Goal: Task Accomplishment & Management: Complete application form

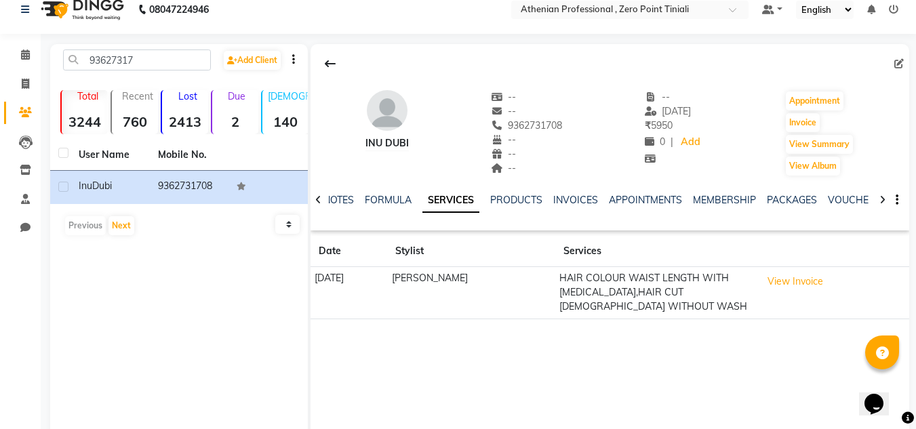
scroll to position [15, 0]
click at [18, 53] on span at bounding box center [26, 55] width 24 height 16
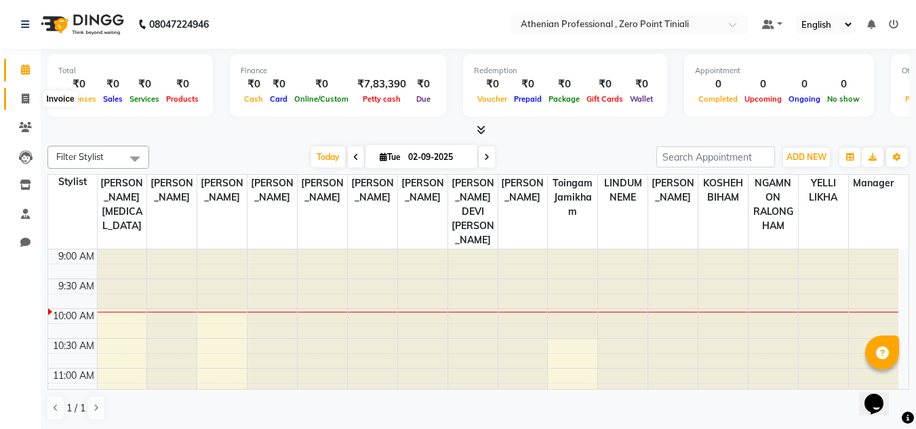
click at [22, 94] on icon at bounding box center [25, 99] width 7 height 10
select select "service"
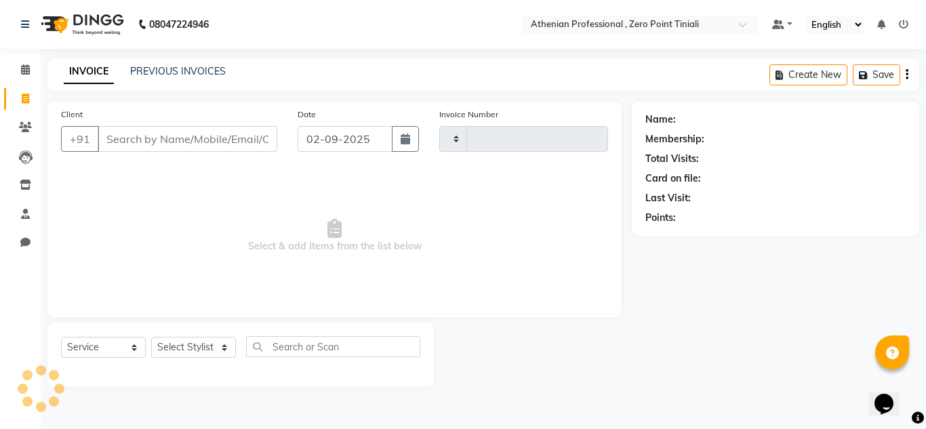
type input "2294"
select select "8300"
click at [214, 70] on link "PREVIOUS INVOICES" at bounding box center [178, 71] width 96 height 12
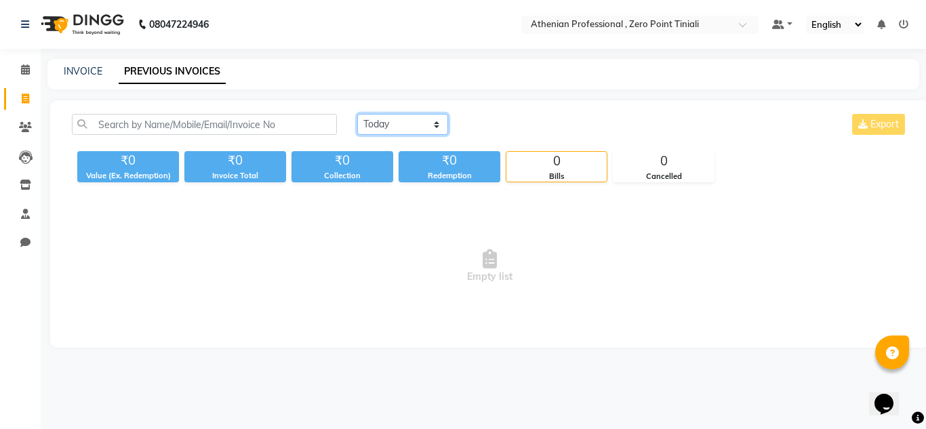
click at [380, 119] on select "Today Yesterday Custom Range" at bounding box center [402, 124] width 91 height 21
select select "yesterday"
click at [357, 114] on select "Today Yesterday Custom Range" at bounding box center [402, 124] width 91 height 21
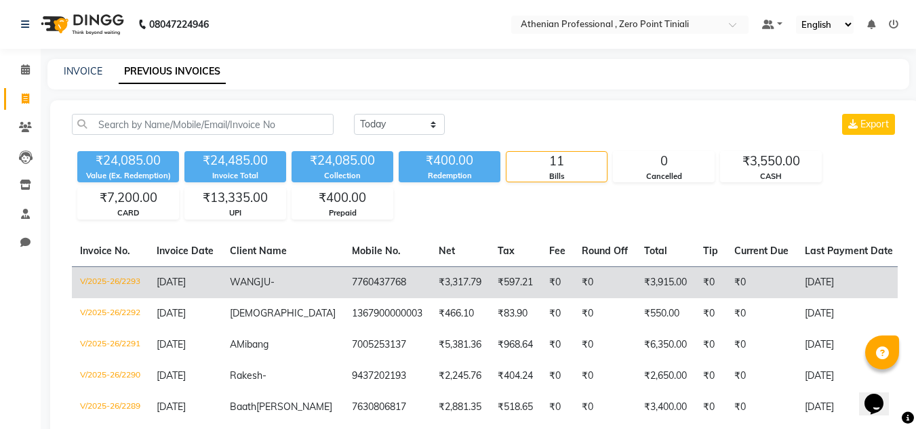
click at [430, 275] on td "₹3,317.79" at bounding box center [459, 282] width 59 height 32
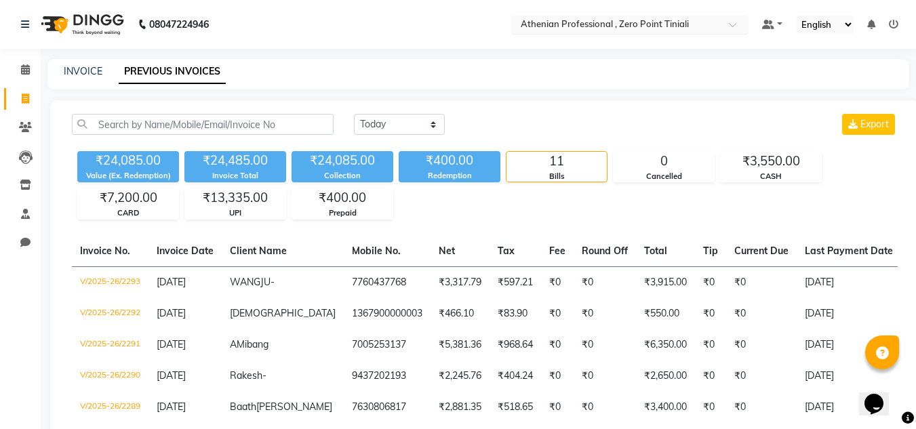
click at [539, 16] on div "Select Location × Athenian Professional , Zero Point Tiniali" at bounding box center [629, 25] width 237 height 18
click at [22, 67] on icon at bounding box center [25, 69] width 9 height 10
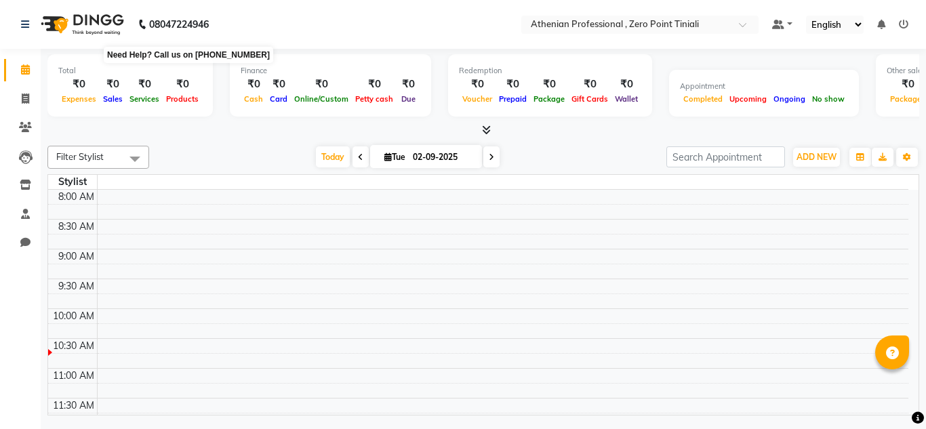
click at [169, 28] on b "08047224946" at bounding box center [179, 24] width 60 height 38
click at [168, 27] on b "08047224946" at bounding box center [179, 24] width 60 height 38
click at [166, 27] on b "08047224946" at bounding box center [179, 24] width 60 height 38
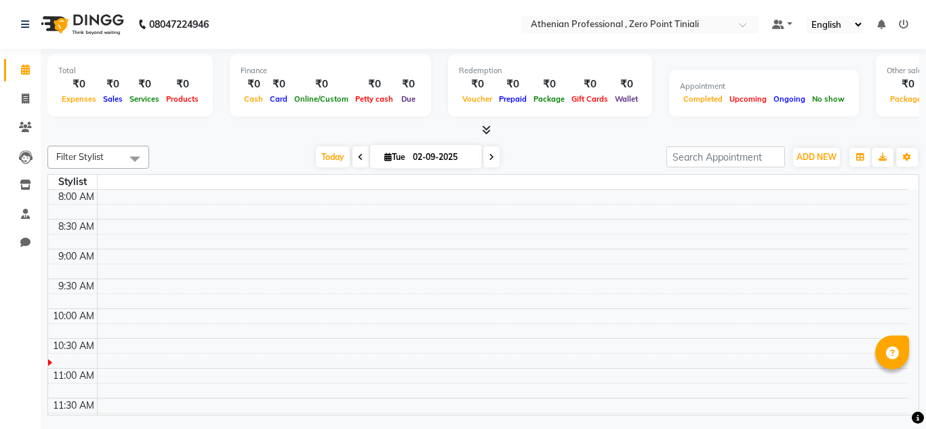
click at [142, 27] on icon at bounding box center [143, 24] width 10 height 10
click at [815, 153] on span "ADD NEW" at bounding box center [816, 157] width 40 height 10
click at [800, 236] on link "Add Attendance" at bounding box center [785, 236] width 107 height 18
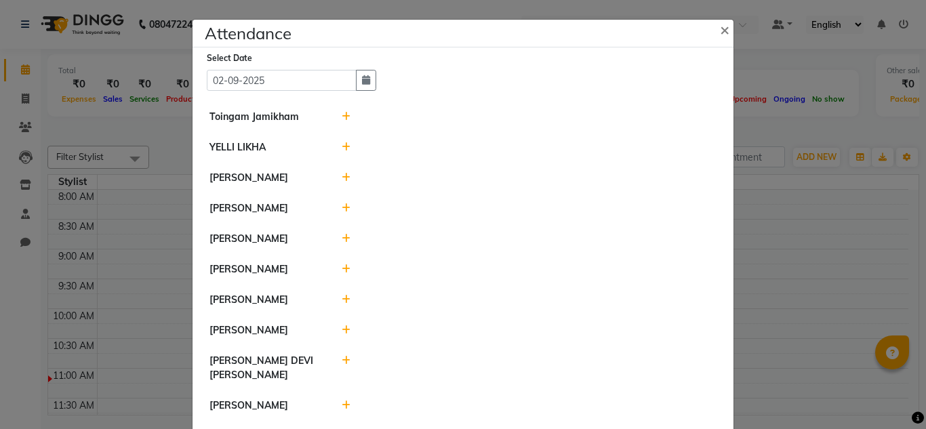
click at [342, 119] on icon at bounding box center [346, 116] width 9 height 9
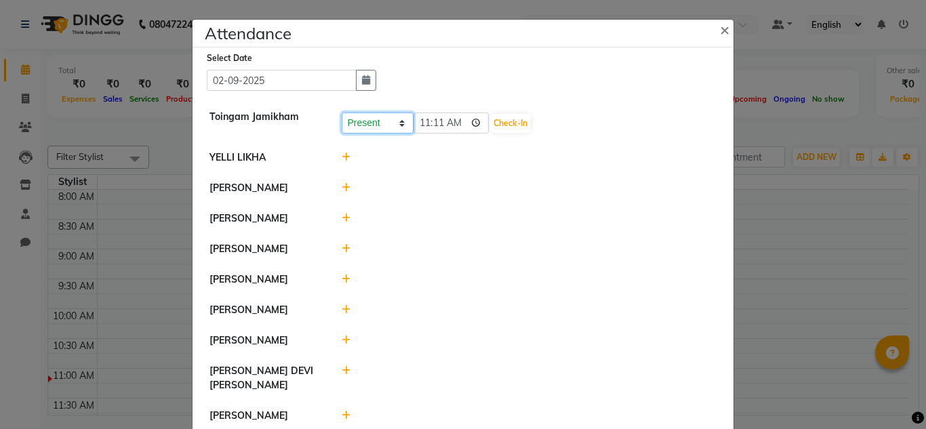
click at [391, 121] on select "Present Absent Late Half Day Weekly Off" at bounding box center [378, 123] width 72 height 21
select select "W"
click at [342, 113] on select "Present Absent Late Half Day Weekly Off" at bounding box center [378, 123] width 72 height 21
click at [427, 118] on button "Save" at bounding box center [428, 123] width 26 height 19
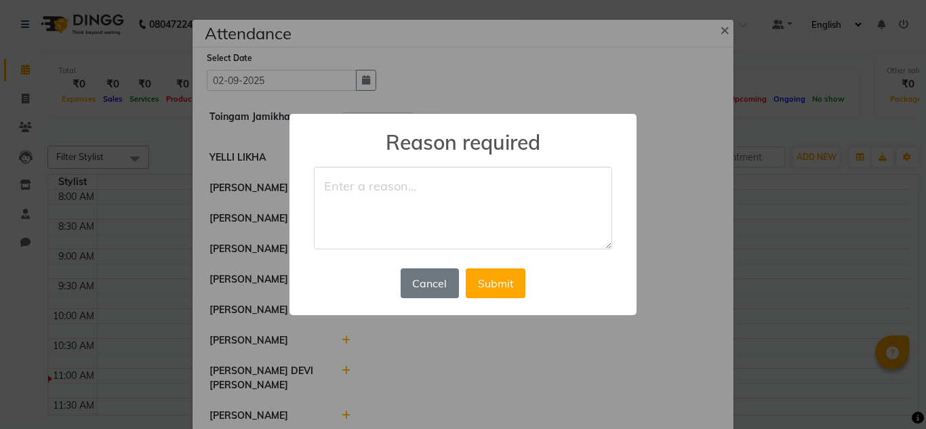
click at [363, 184] on textarea at bounding box center [463, 208] width 298 height 83
type textarea "weekly off"
click at [493, 278] on button "Submit" at bounding box center [496, 283] width 60 height 30
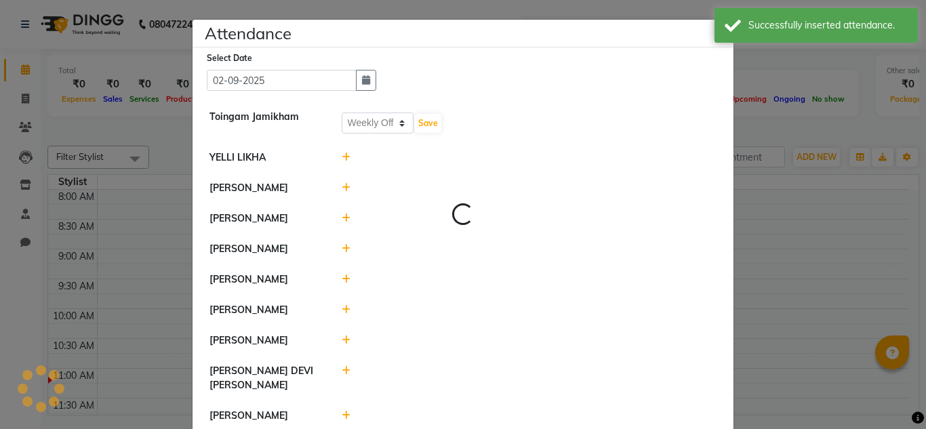
click at [332, 158] on div at bounding box center [529, 157] width 396 height 14
select select "W"
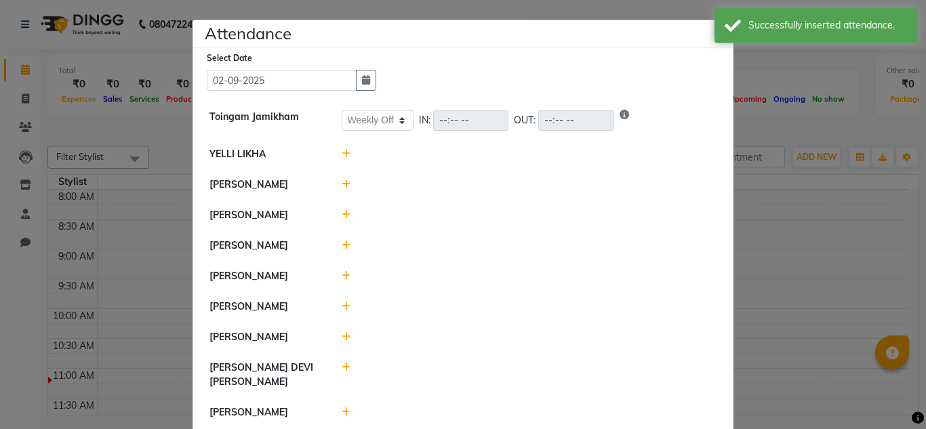
click at [342, 159] on span at bounding box center [346, 154] width 9 height 12
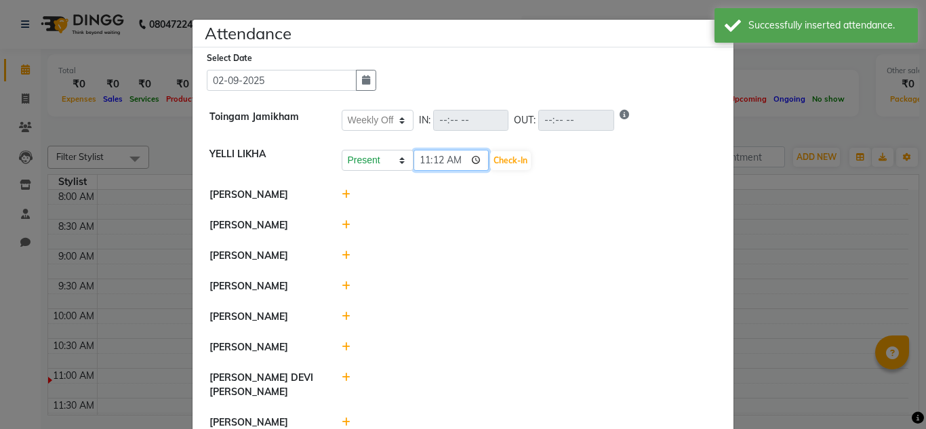
click at [461, 161] on input "11:12" at bounding box center [451, 160] width 76 height 21
type input "11:40"
click at [499, 160] on button "Check-In" at bounding box center [510, 160] width 41 height 19
select select "W"
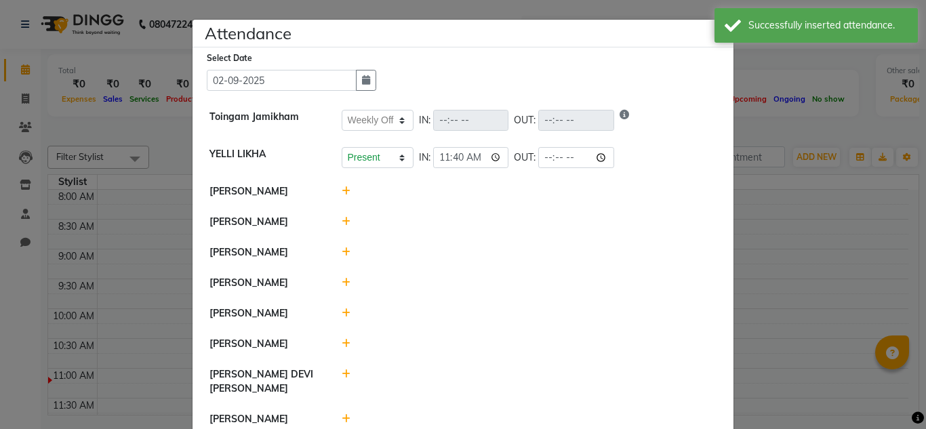
click at [333, 189] on div at bounding box center [529, 191] width 396 height 14
click at [342, 189] on icon at bounding box center [346, 190] width 9 height 9
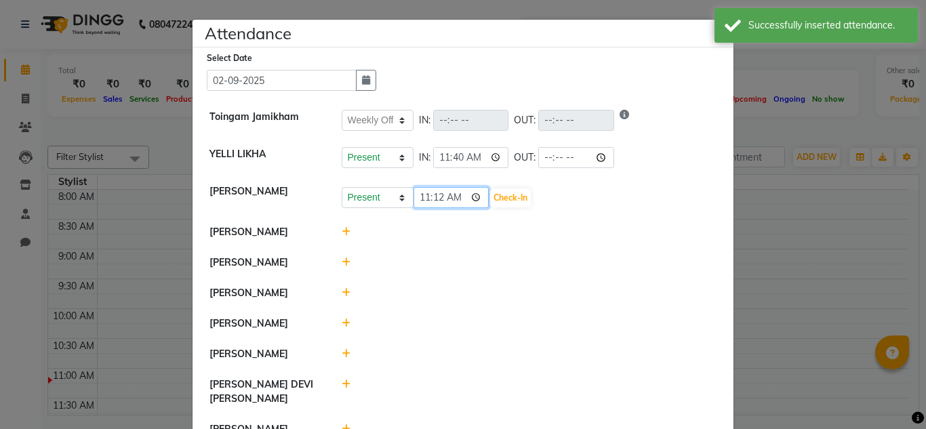
click at [450, 201] on input "11:12" at bounding box center [451, 197] width 76 height 21
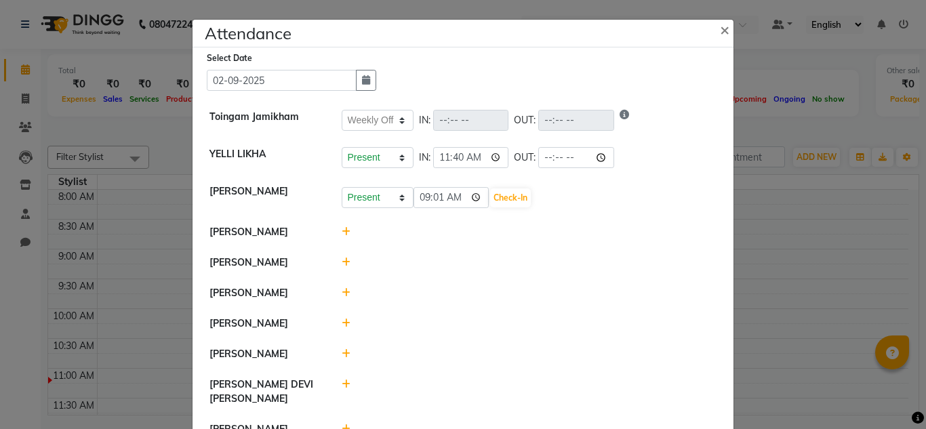
type input "09:01"
click at [529, 280] on li "SUMAN MAGAR" at bounding box center [463, 293] width 534 height 31
click at [497, 202] on button "Check-In" at bounding box center [510, 197] width 41 height 19
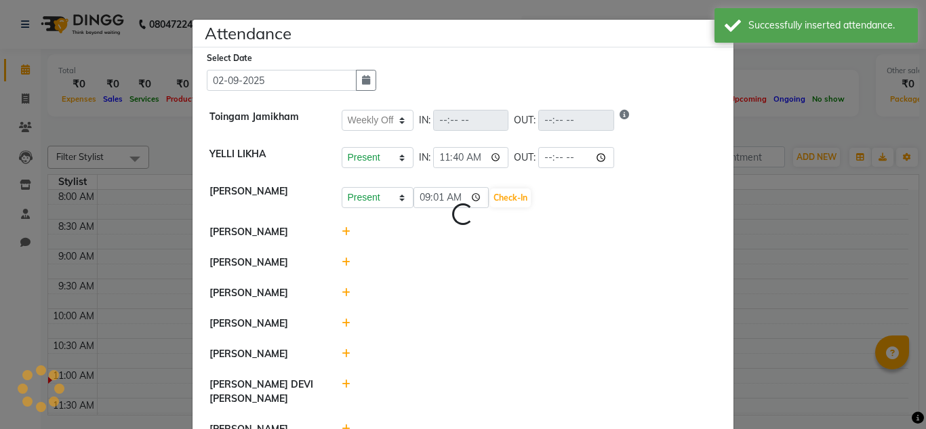
select select "W"
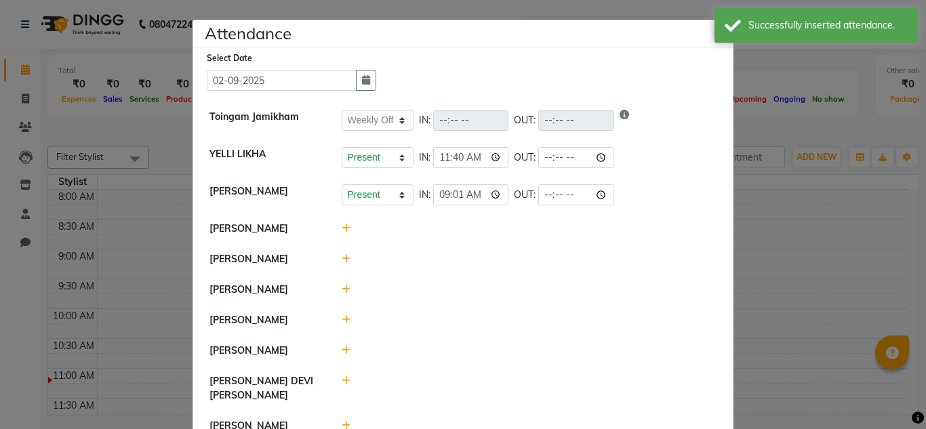
click at [346, 229] on div at bounding box center [529, 229] width 396 height 14
click at [342, 229] on icon at bounding box center [346, 228] width 9 height 9
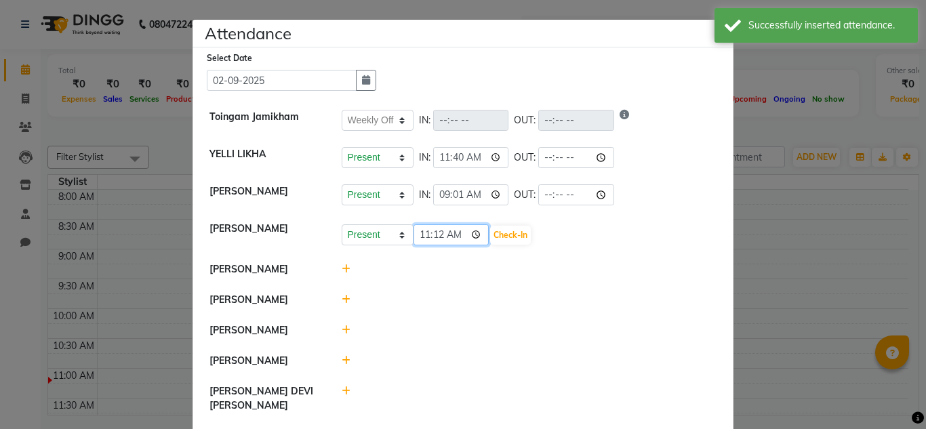
click at [457, 234] on input "11:12" at bounding box center [451, 234] width 76 height 21
type input "11:38"
click at [492, 237] on button "Check-In" at bounding box center [510, 235] width 41 height 19
select select "W"
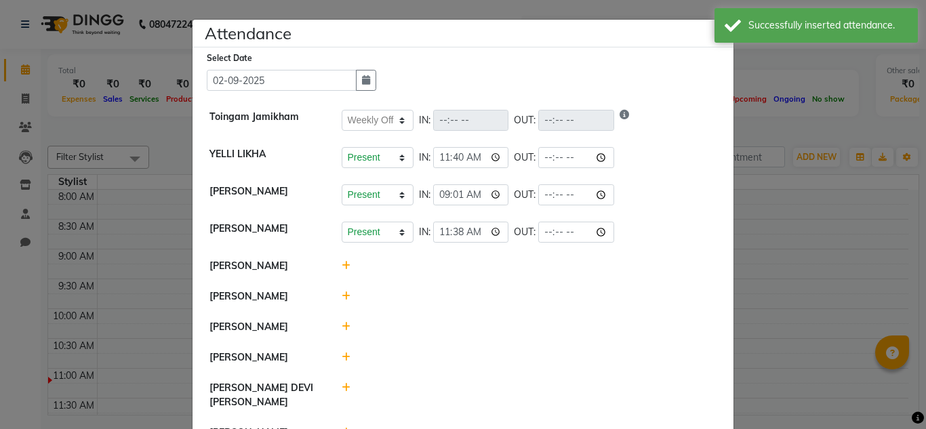
click at [342, 266] on icon at bounding box center [346, 265] width 9 height 9
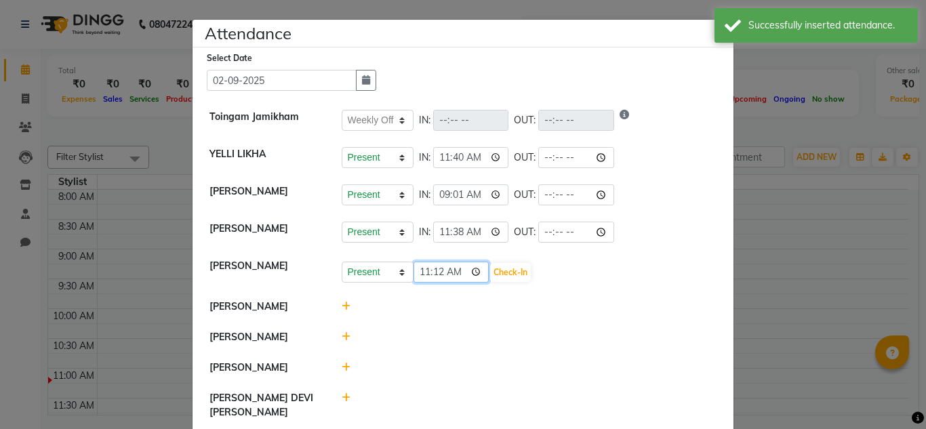
click at [453, 273] on input "11:12" at bounding box center [451, 272] width 76 height 21
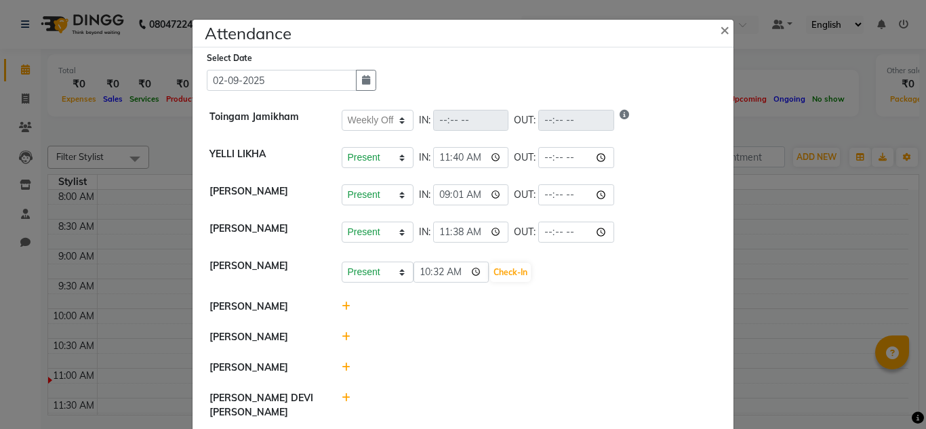
type input "10:32"
click at [488, 260] on div "Present Absent Late Half Day Weekly Off 10:32 Check-In" at bounding box center [529, 271] width 396 height 24
click at [492, 273] on button "Check-In" at bounding box center [510, 272] width 41 height 19
select select "W"
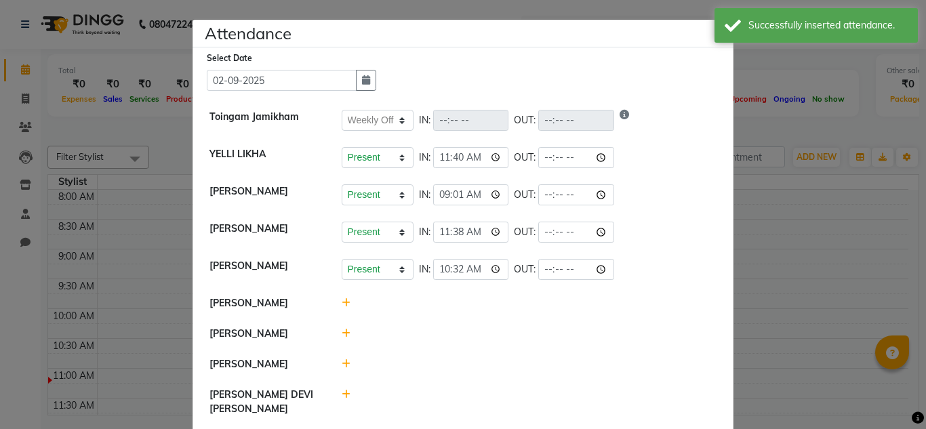
click at [342, 300] on icon at bounding box center [346, 302] width 9 height 9
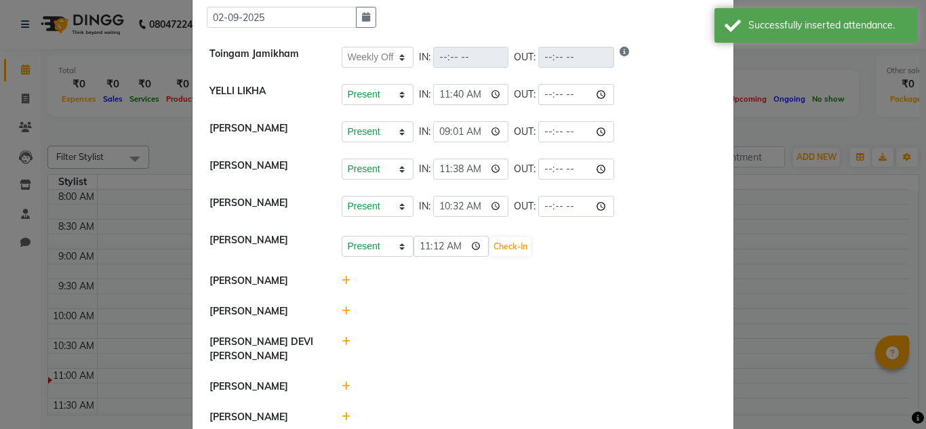
scroll to position [82, 0]
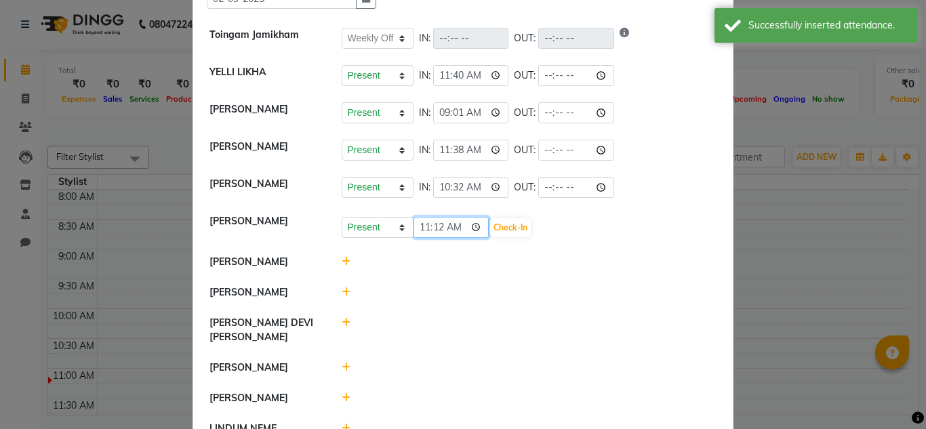
click at [453, 227] on input "11:12" at bounding box center [451, 227] width 76 height 21
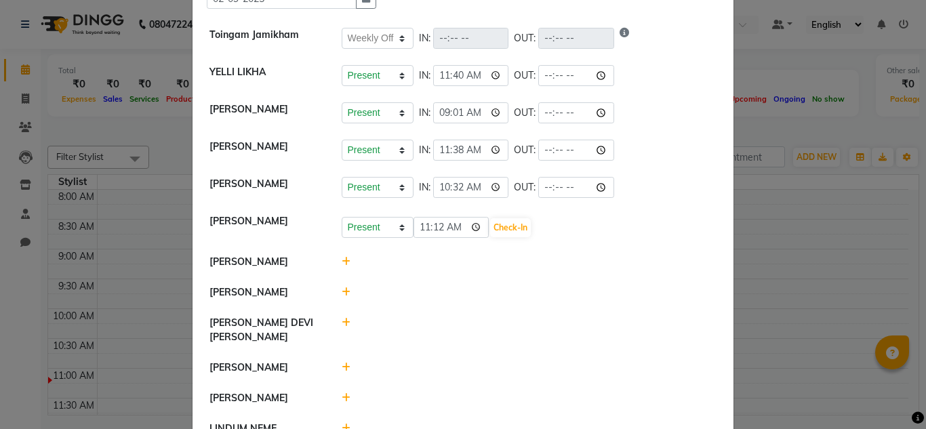
click at [491, 297] on li "SUMI BISWAS" at bounding box center [463, 292] width 534 height 31
click at [456, 228] on input "11:12" at bounding box center [451, 227] width 76 height 21
type input "10:33"
click at [503, 220] on button "Check-In" at bounding box center [510, 227] width 41 height 19
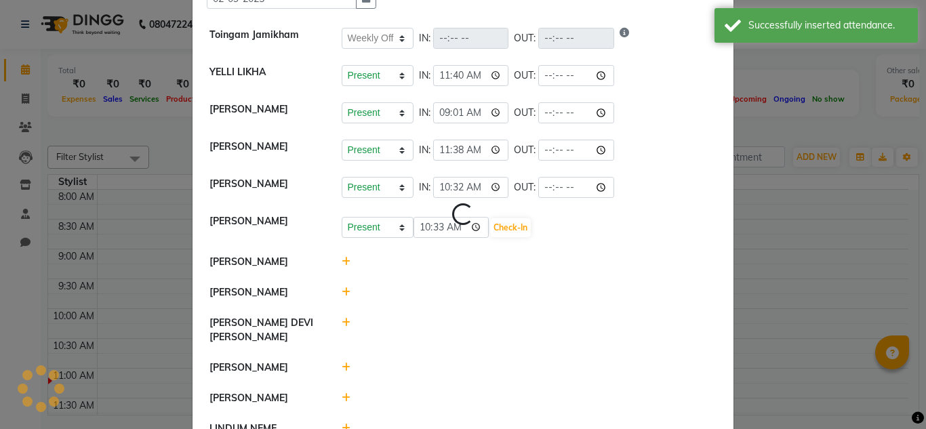
select select "W"
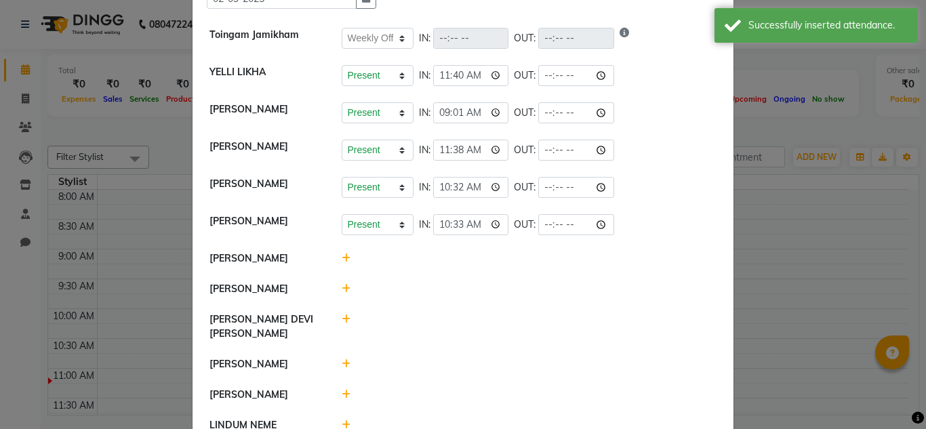
click at [342, 262] on icon at bounding box center [346, 257] width 9 height 9
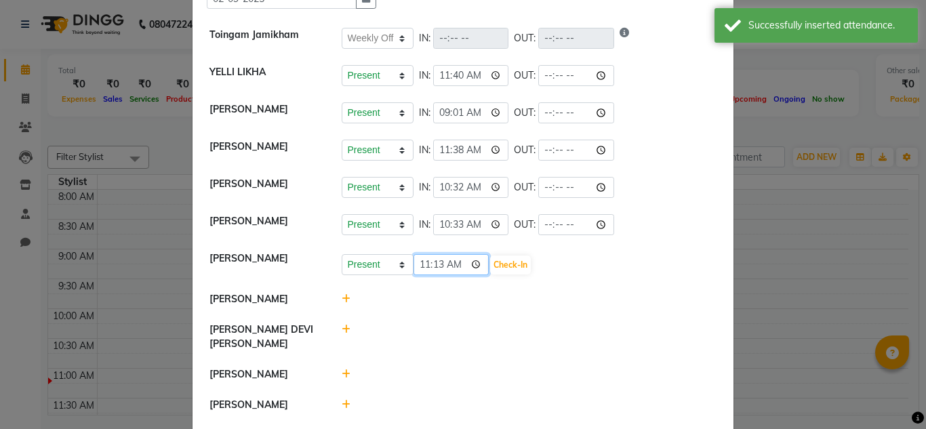
click at [455, 258] on input "11:13" at bounding box center [451, 264] width 76 height 21
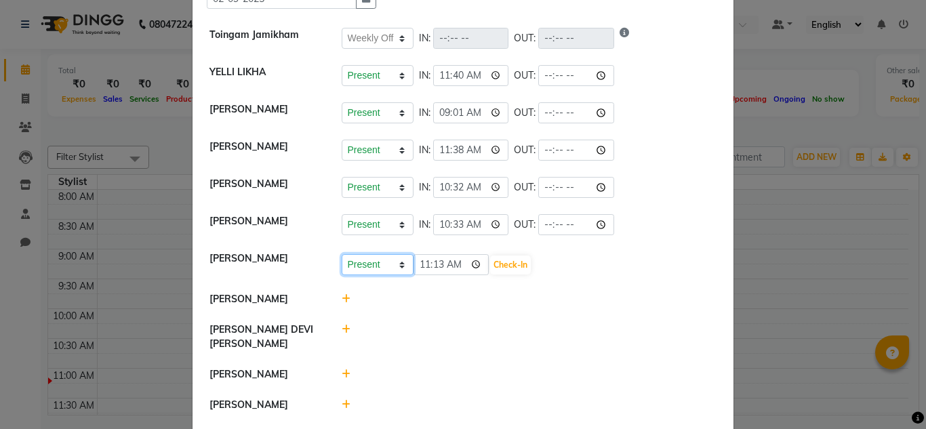
click at [371, 269] on select "Present Absent Late Half Day Weekly Off" at bounding box center [378, 264] width 72 height 21
select select "W"
click at [342, 254] on select "Present Absent Late Half Day Weekly Off" at bounding box center [378, 264] width 72 height 21
click at [417, 264] on button "Save" at bounding box center [428, 264] width 26 height 19
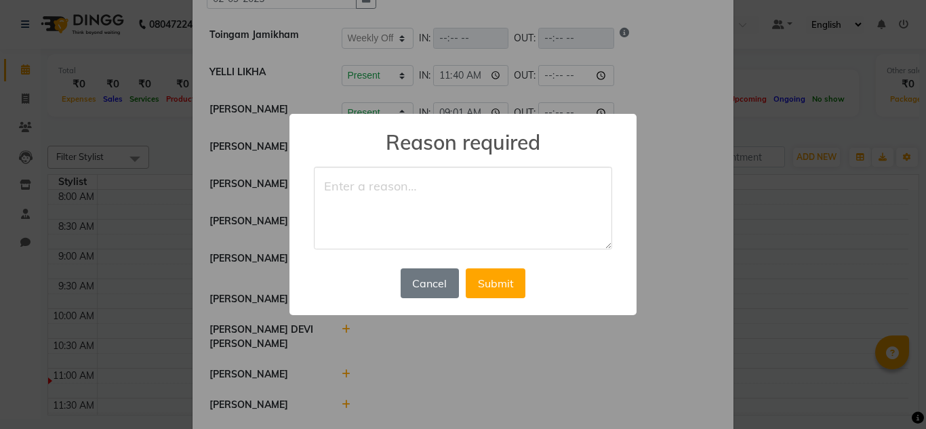
click at [387, 192] on textarea at bounding box center [463, 208] width 298 height 83
type textarea "weekly off"
click at [481, 278] on button "Submit" at bounding box center [496, 283] width 60 height 30
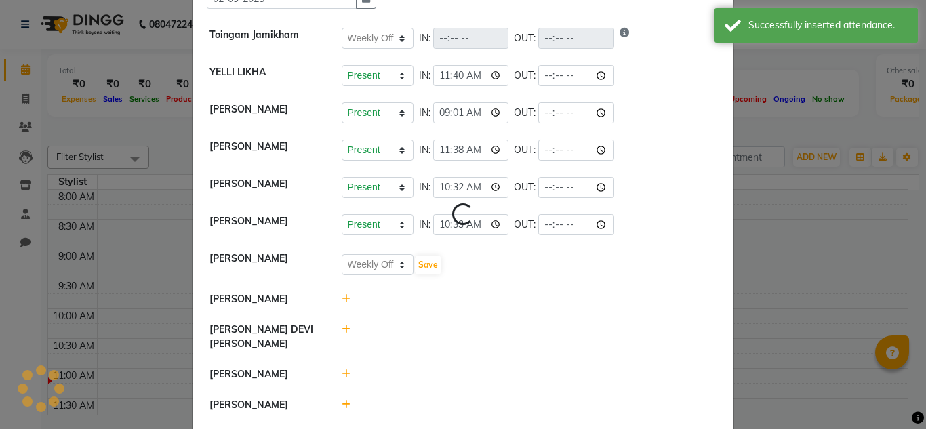
select select "W"
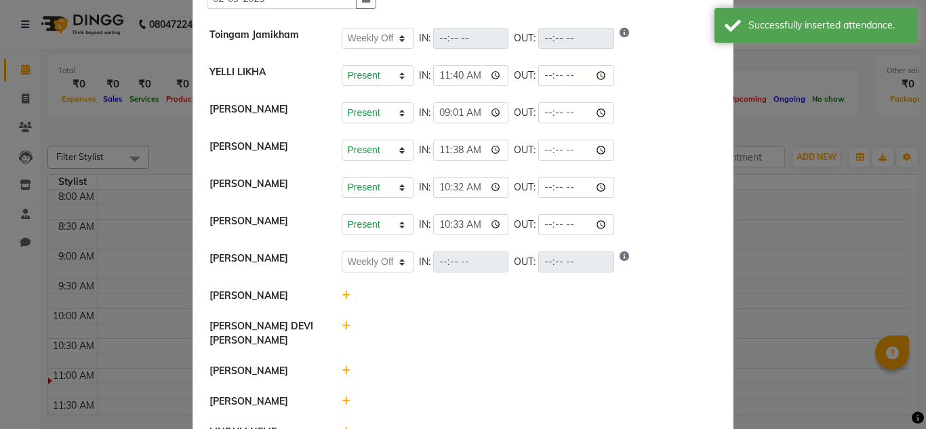
click at [358, 301] on div at bounding box center [529, 296] width 396 height 14
click at [344, 300] on icon at bounding box center [346, 295] width 9 height 9
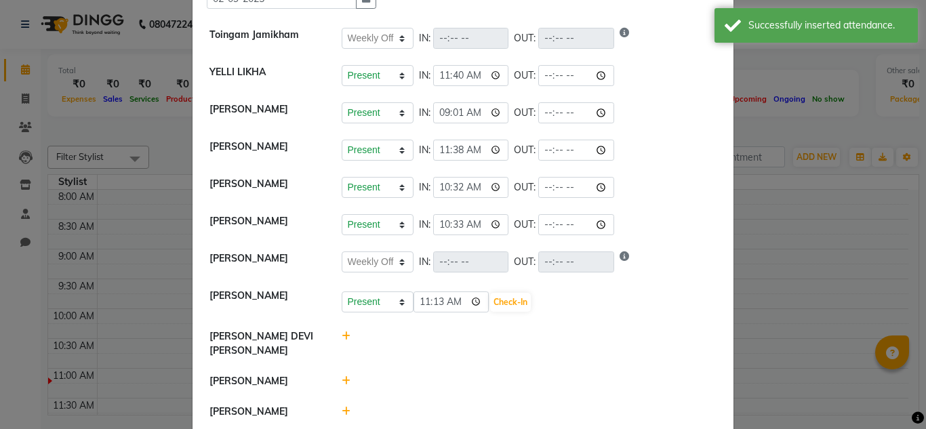
click at [342, 341] on icon at bounding box center [346, 335] width 9 height 9
click at [453, 308] on input "11:13" at bounding box center [451, 301] width 76 height 21
type input "11:33"
click at [490, 349] on button "Check-In" at bounding box center [510, 342] width 41 height 19
select select "W"
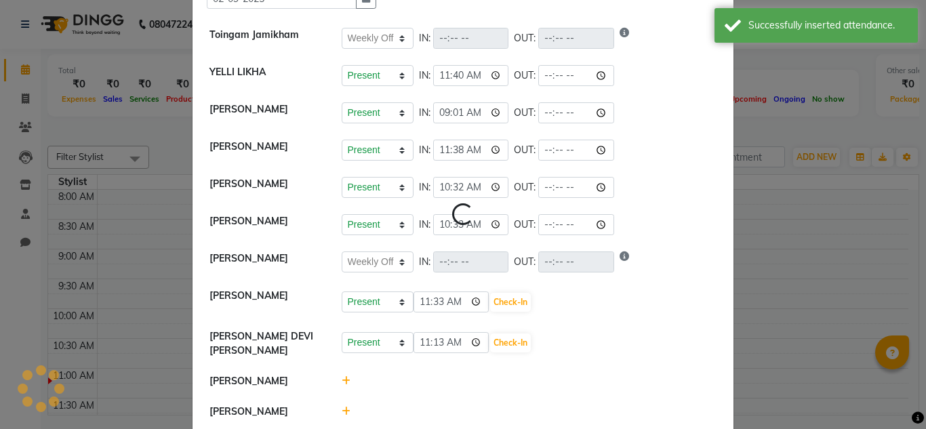
select select "W"
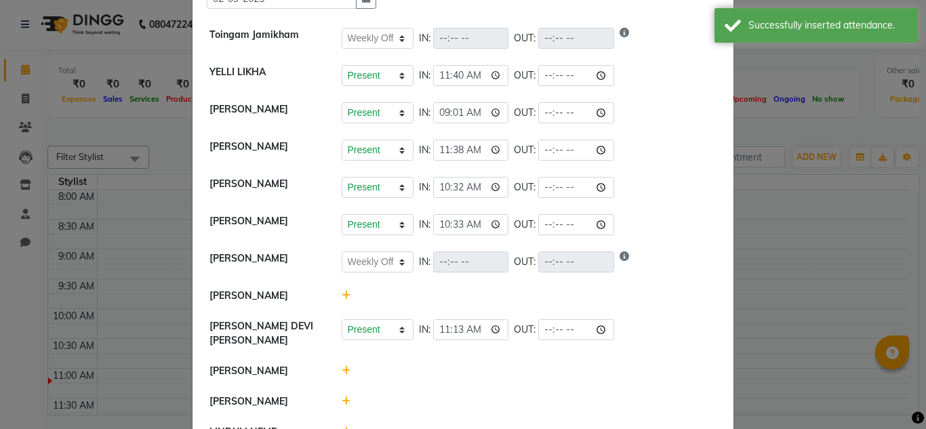
scroll to position [290, 0]
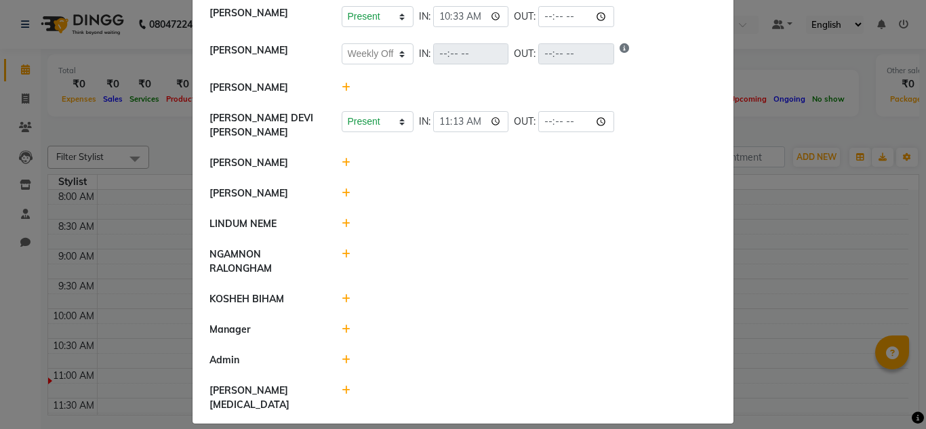
click at [342, 166] on icon at bounding box center [346, 162] width 9 height 9
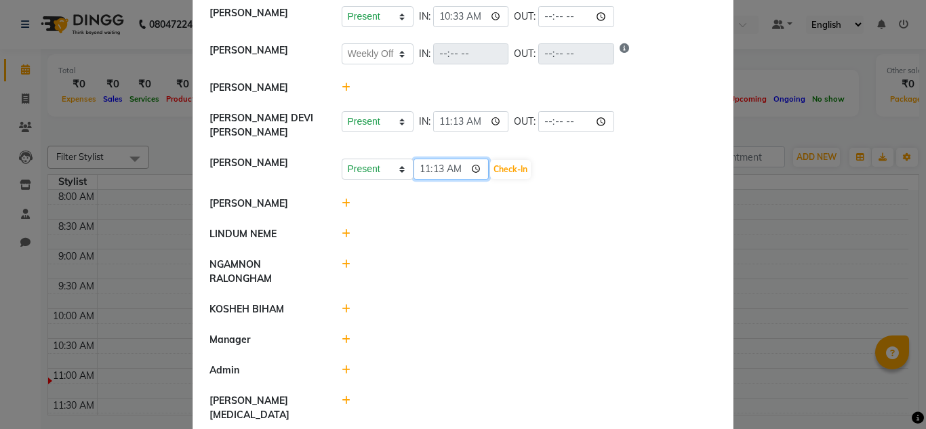
click at [453, 169] on input "11:13" at bounding box center [451, 169] width 76 height 21
type input "10:07"
click at [490, 170] on button "Check-In" at bounding box center [510, 169] width 41 height 19
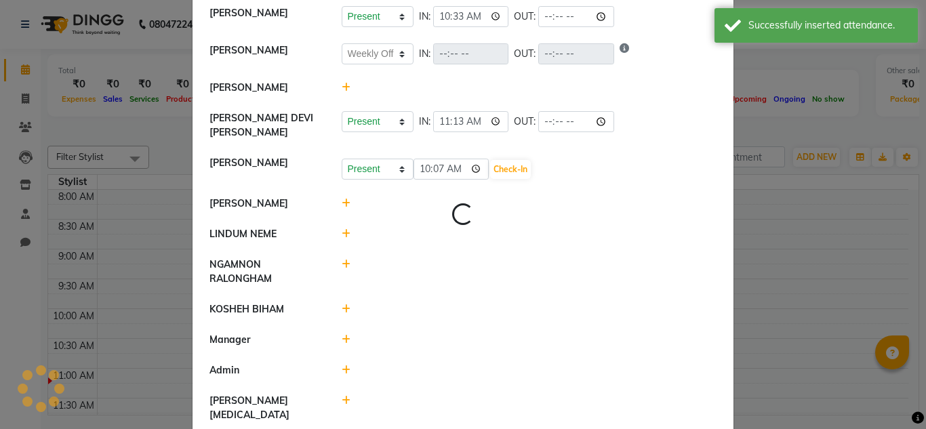
select select "W"
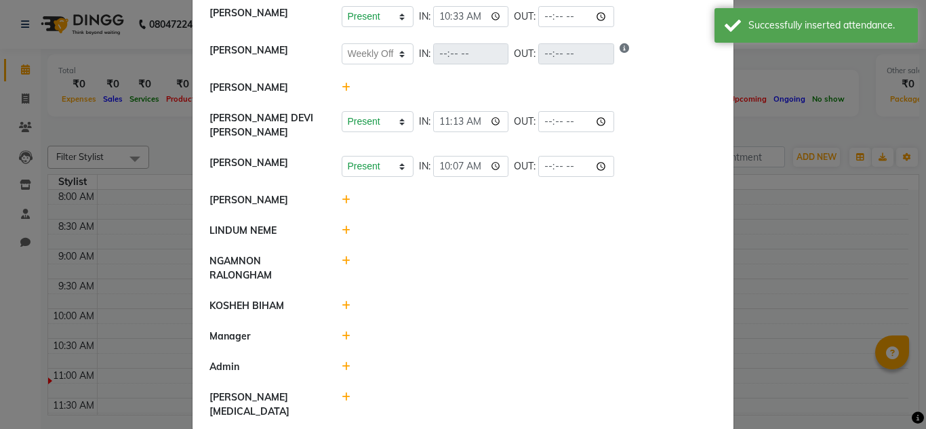
click at [342, 196] on icon at bounding box center [346, 199] width 9 height 9
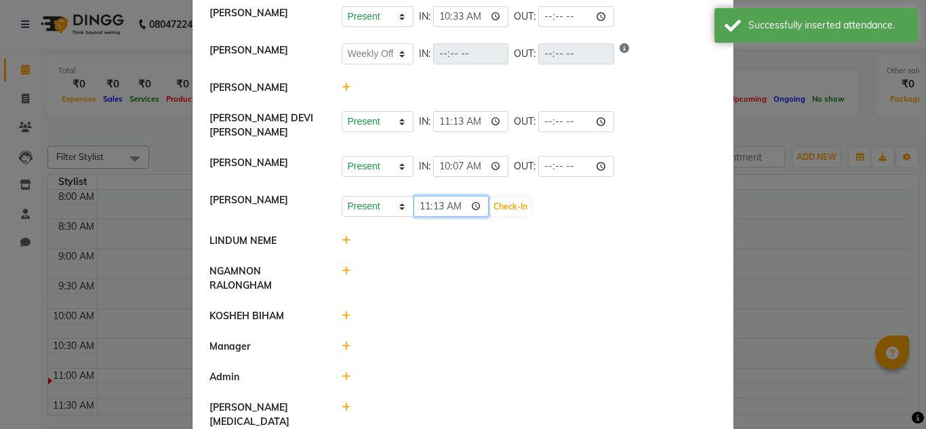
click at [456, 209] on input "11:13" at bounding box center [451, 206] width 76 height 21
type input "11:40"
click at [492, 211] on button "Check-In" at bounding box center [510, 206] width 41 height 19
select select "W"
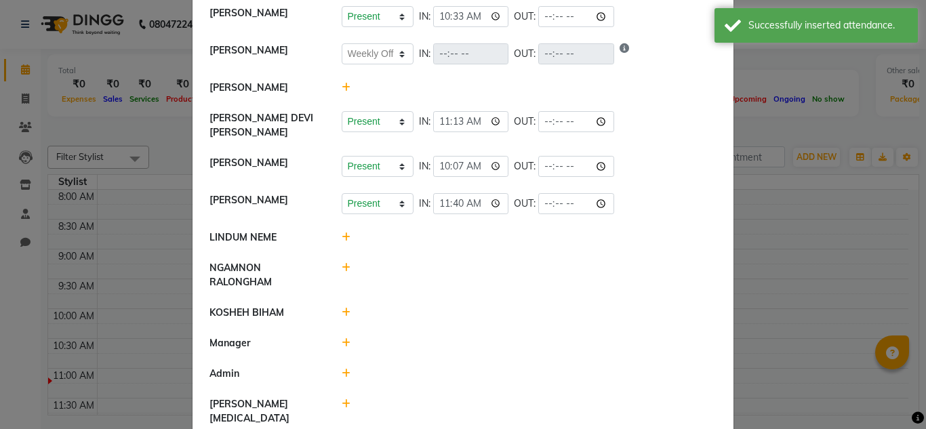
click at [342, 234] on icon at bounding box center [346, 236] width 9 height 9
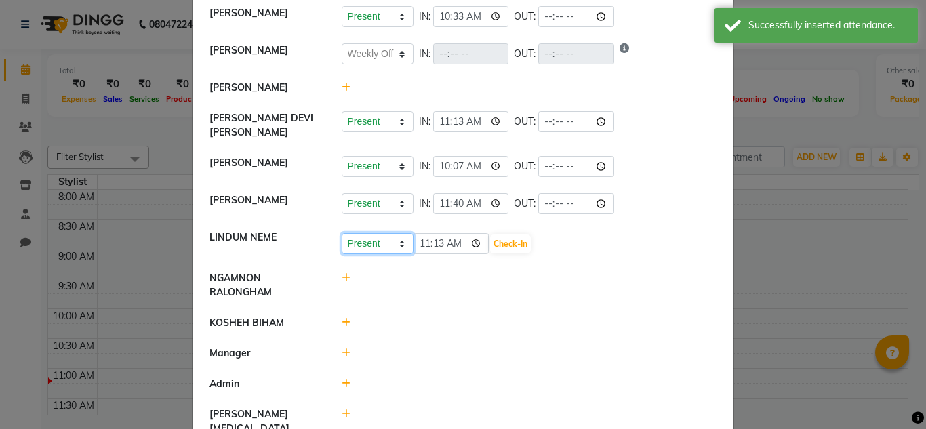
click at [381, 243] on select "Present Absent Late Half Day Weekly Off" at bounding box center [378, 243] width 72 height 21
click at [342, 233] on select "Present Absent Late Half Day Weekly Off" at bounding box center [378, 243] width 72 height 21
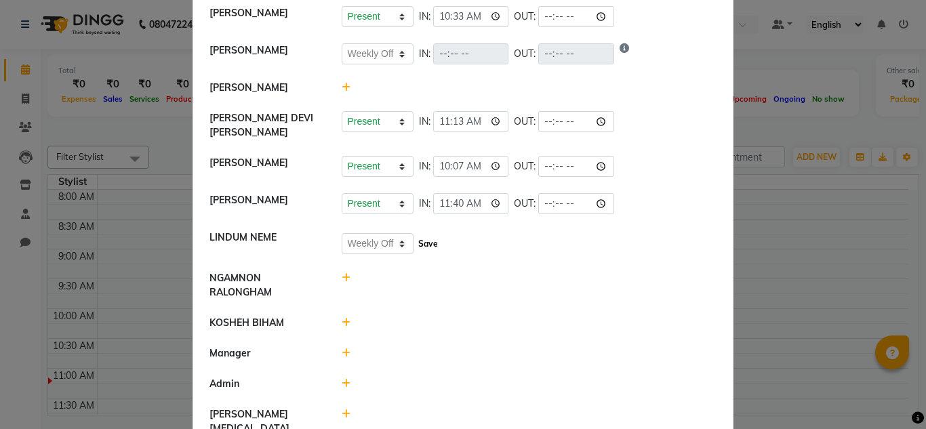
click at [425, 245] on button "Save" at bounding box center [428, 243] width 26 height 19
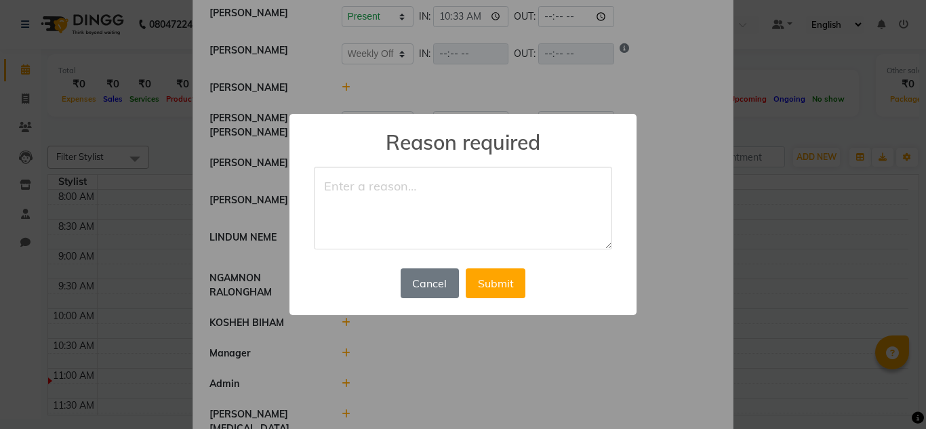
click at [426, 198] on textarea at bounding box center [463, 208] width 298 height 83
click at [443, 287] on button "Cancel" at bounding box center [430, 283] width 58 height 30
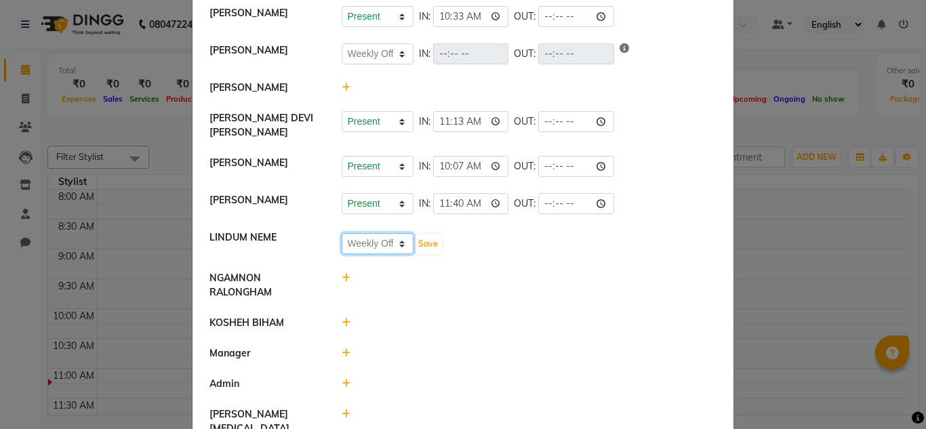
click at [394, 247] on select "Present Absent Late Half Day Weekly Off" at bounding box center [378, 243] width 72 height 21
select select "A"
click at [342, 233] on select "Present Absent Late Half Day Weekly Off" at bounding box center [378, 243] width 72 height 21
click at [422, 237] on button "Save" at bounding box center [428, 243] width 26 height 19
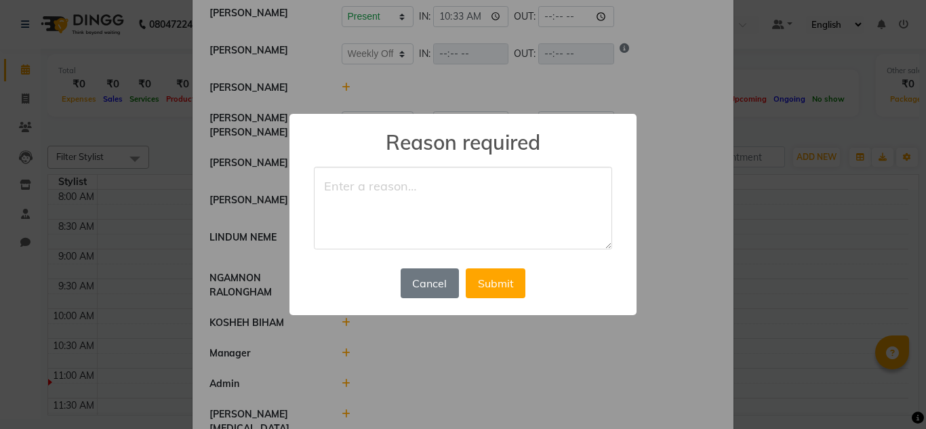
click at [383, 198] on textarea at bounding box center [463, 208] width 298 height 83
type textarea "suffering from fever"
click at [524, 275] on button "Submit" at bounding box center [496, 283] width 60 height 30
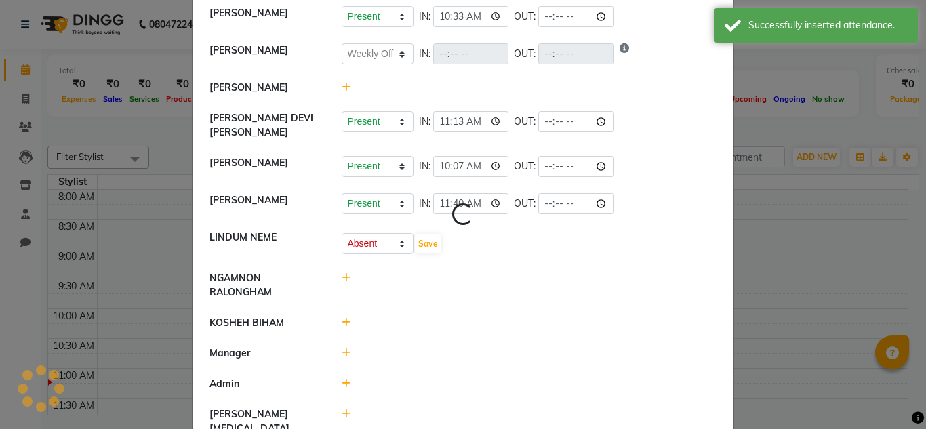
select select "W"
select select "A"
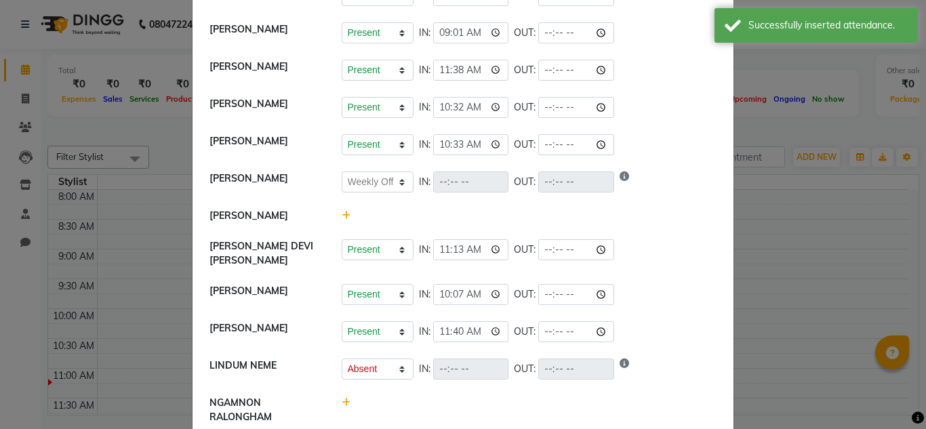
scroll to position [209, 0]
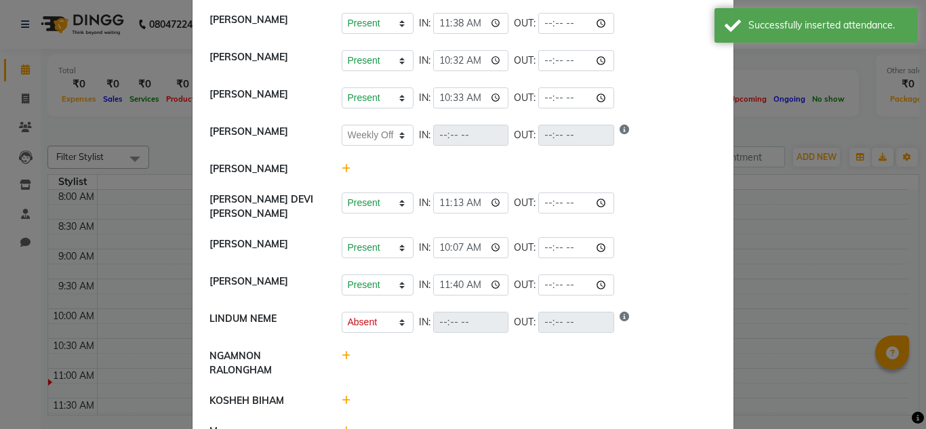
click at [346, 175] on div at bounding box center [529, 169] width 396 height 14
click at [342, 173] on icon at bounding box center [346, 168] width 9 height 9
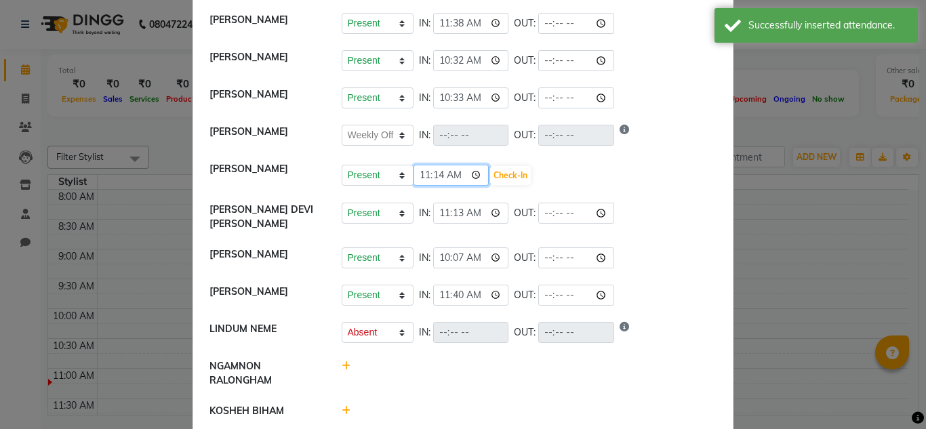
click at [451, 185] on input "11:14" at bounding box center [451, 175] width 76 height 21
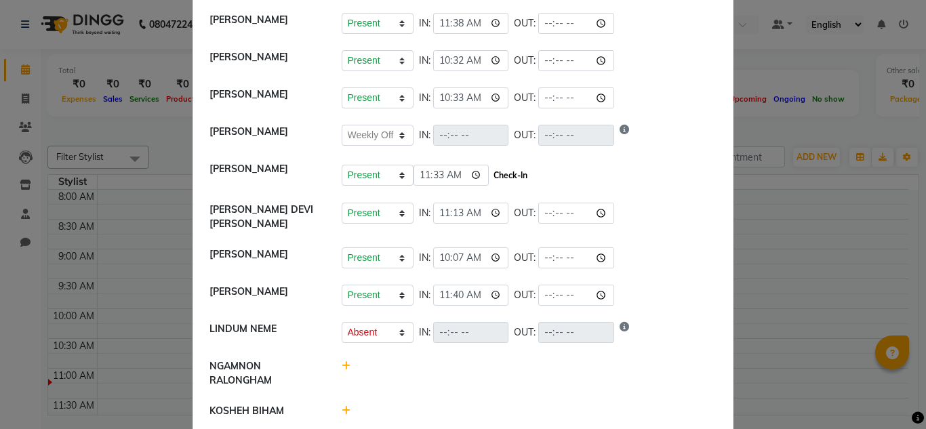
type input "11:33"
click at [490, 184] on button "Check-In" at bounding box center [510, 175] width 41 height 19
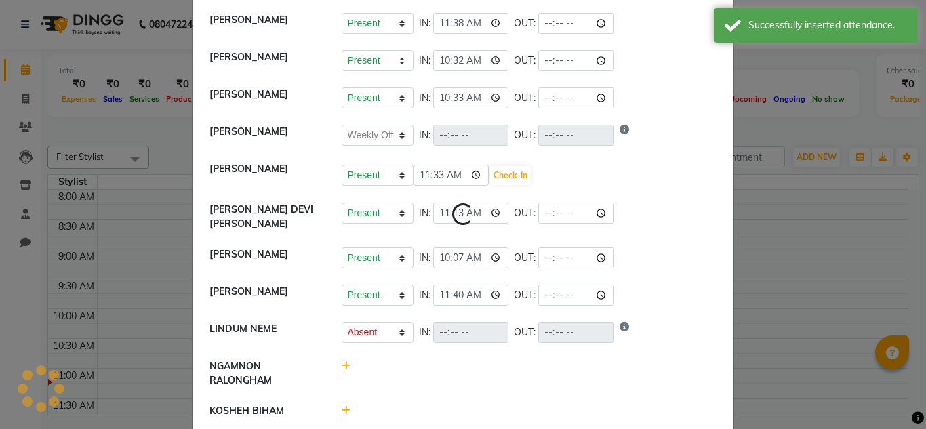
select select "W"
select select "A"
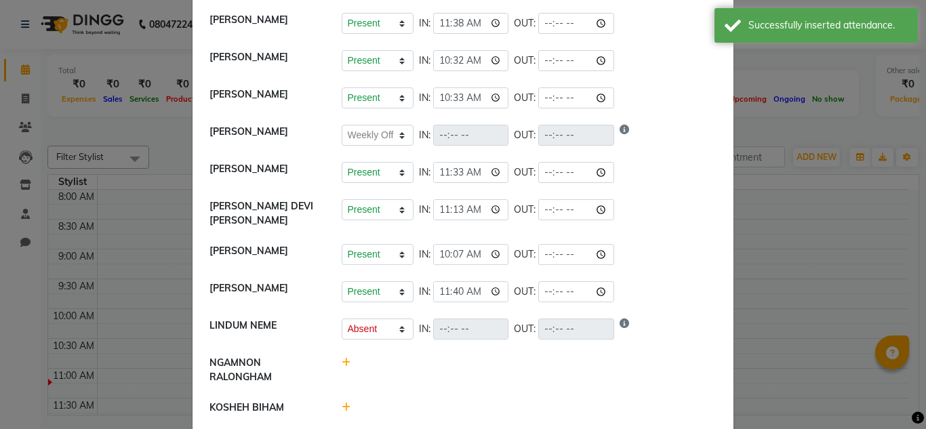
scroll to position [317, 0]
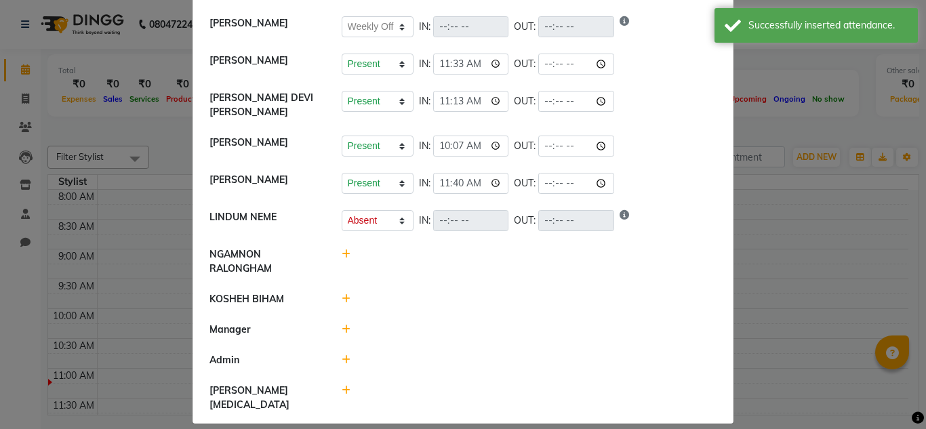
click at [344, 251] on icon at bounding box center [346, 253] width 9 height 9
click at [451, 258] on input "11:14" at bounding box center [451, 260] width 76 height 21
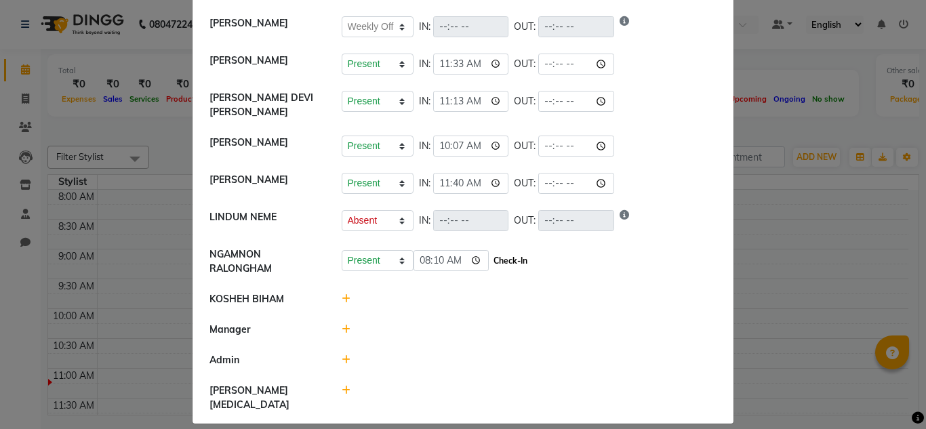
type input "08:10"
click at [490, 262] on button "Check-In" at bounding box center [510, 260] width 41 height 19
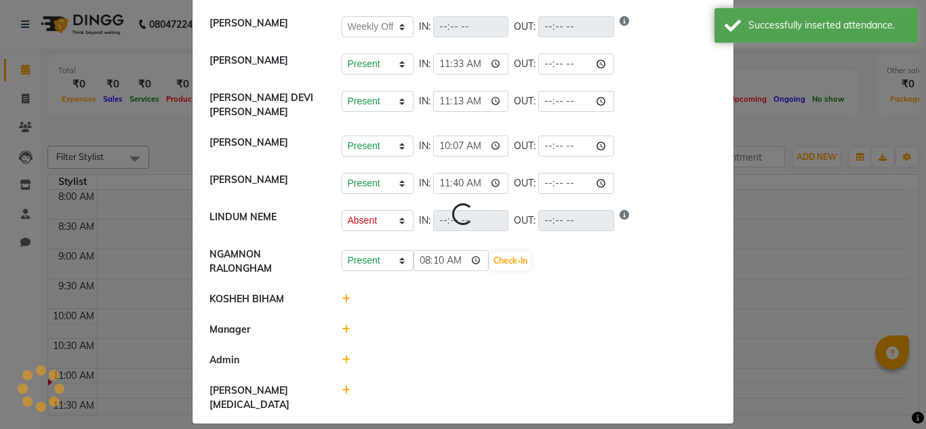
select select "W"
select select "A"
click at [342, 296] on icon at bounding box center [346, 298] width 9 height 9
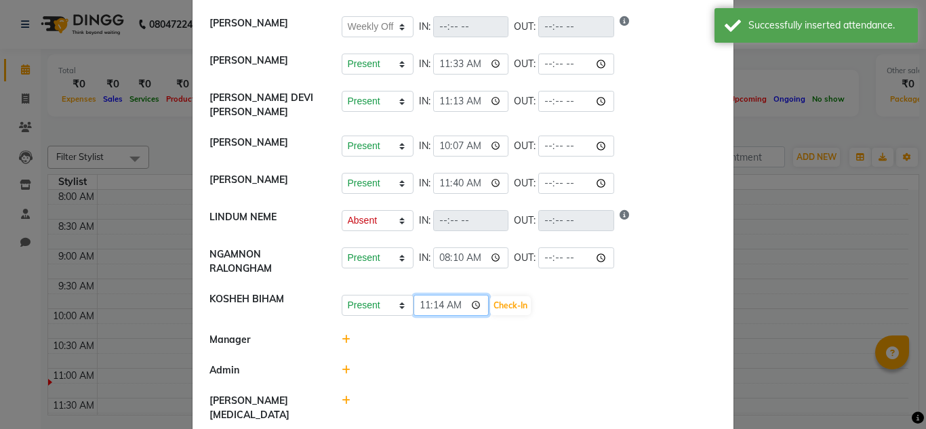
click at [457, 300] on input "11:14" at bounding box center [451, 305] width 76 height 21
type input "08:09"
click at [490, 305] on button "Check-In" at bounding box center [510, 305] width 41 height 19
select select "W"
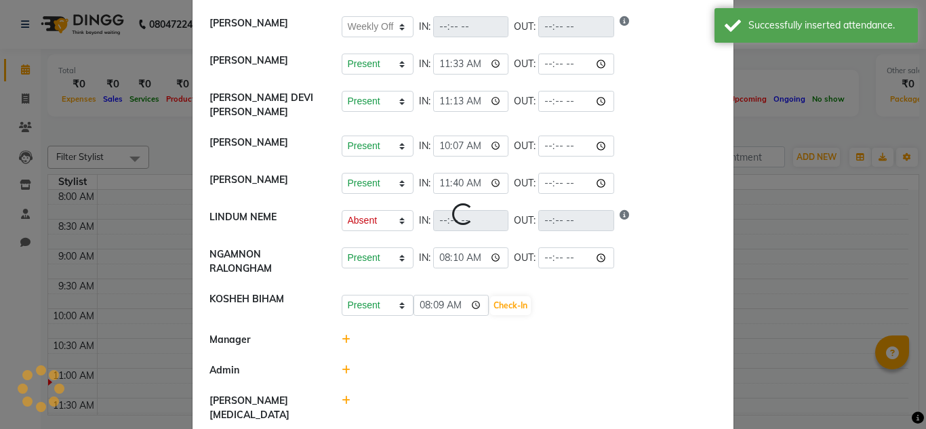
select select "A"
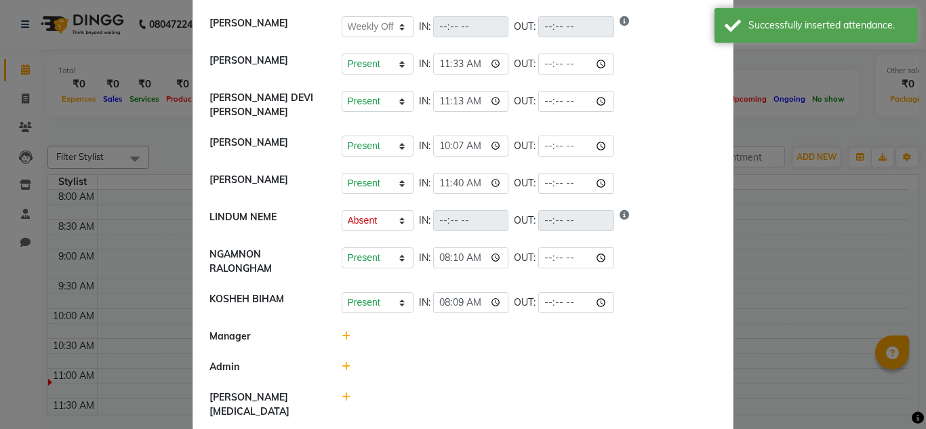
scroll to position [324, 0]
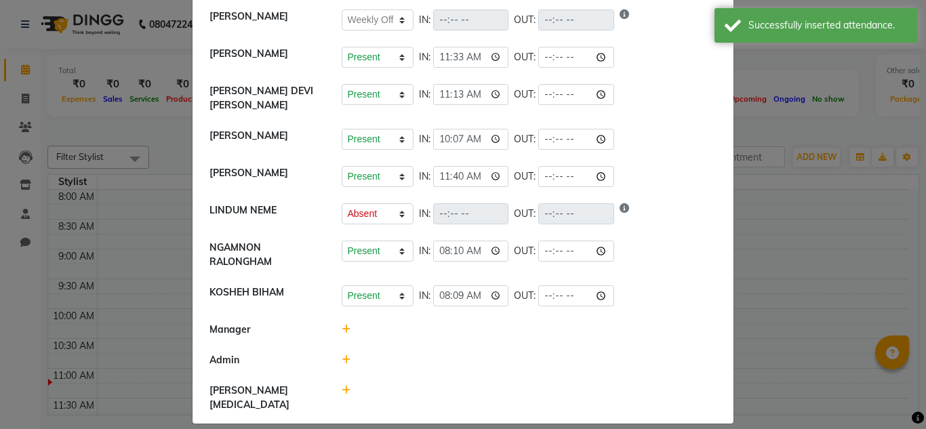
click at [342, 388] on icon at bounding box center [346, 390] width 9 height 9
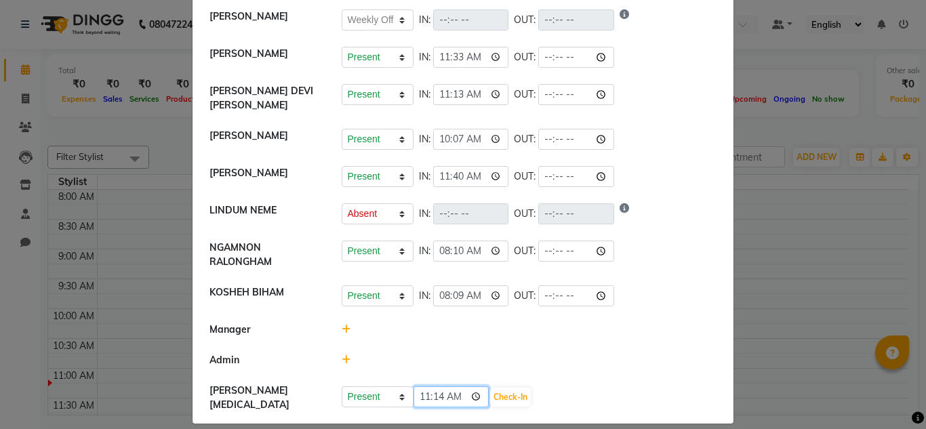
click at [451, 398] on input "11:14" at bounding box center [451, 396] width 76 height 21
type input "11:39"
click at [500, 388] on button "Check-In" at bounding box center [510, 397] width 41 height 19
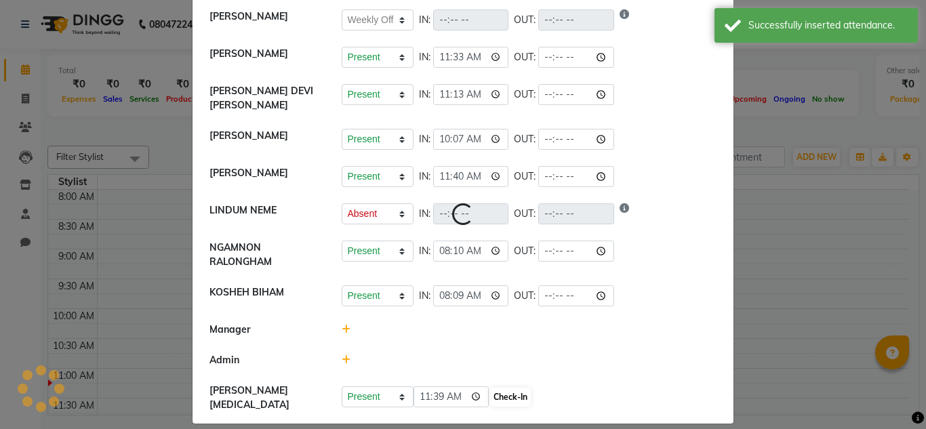
select select "W"
select select "A"
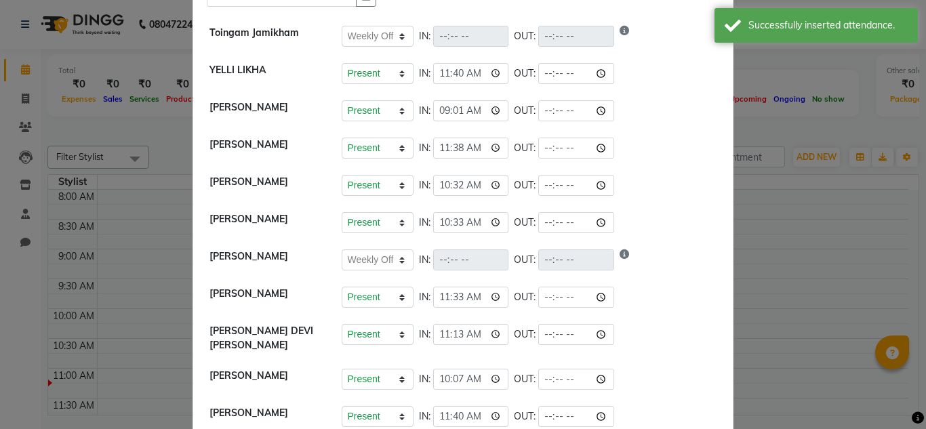
scroll to position [0, 0]
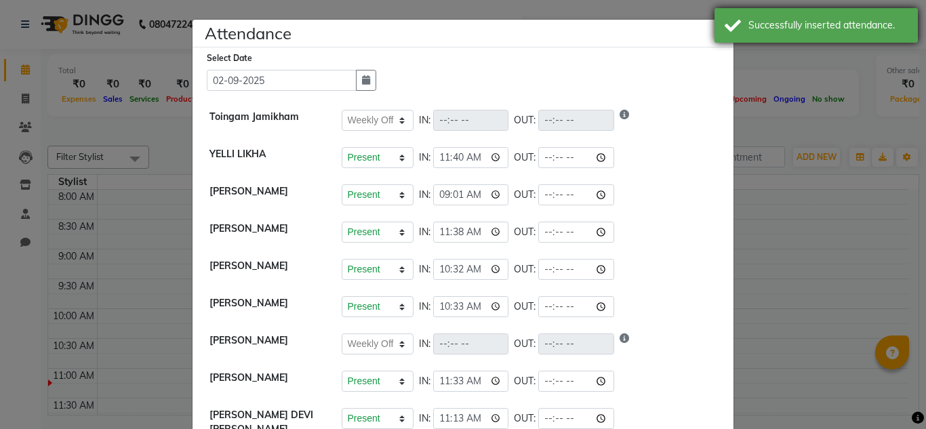
click at [727, 22] on div "Successfully inserted attendance." at bounding box center [815, 25] width 203 height 35
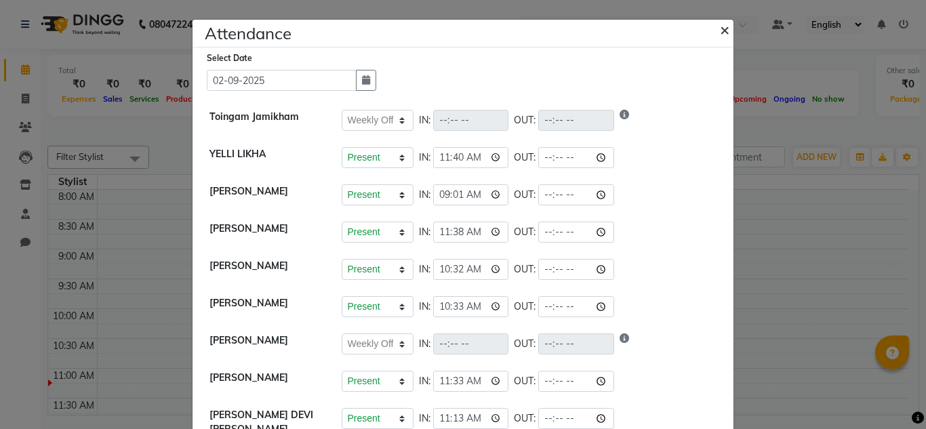
click at [721, 35] on span "×" at bounding box center [724, 29] width 9 height 20
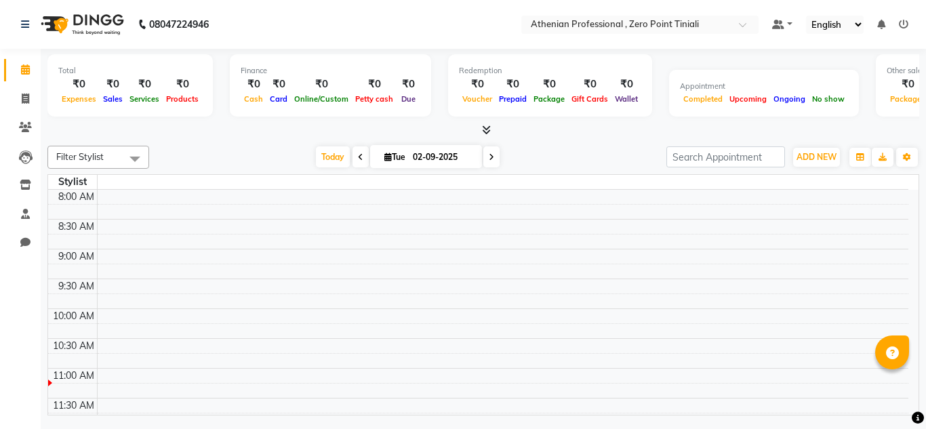
click at [905, 27] on icon at bounding box center [903, 24] width 9 height 9
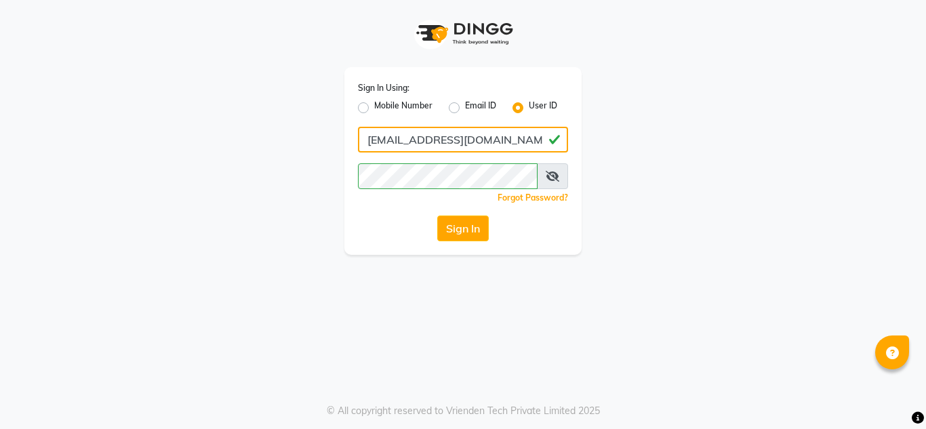
click at [535, 138] on input "minukachettry10@gmail.com" at bounding box center [463, 140] width 210 height 26
type input "atheniansalon"
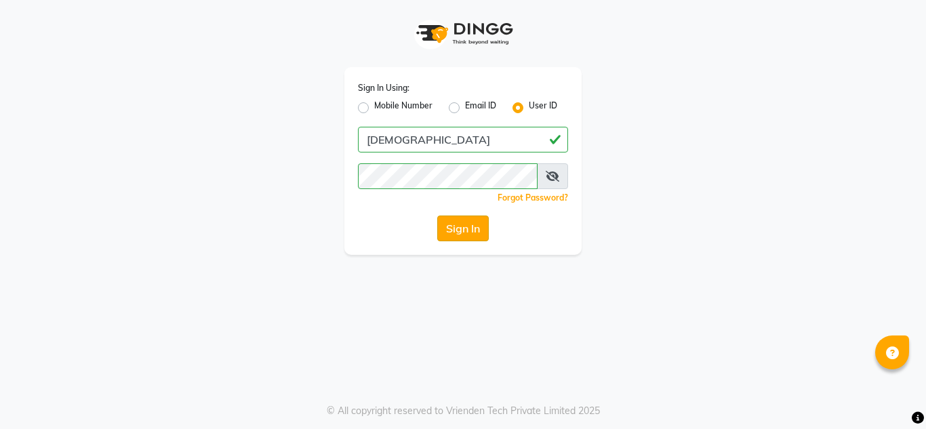
click at [477, 232] on button "Sign In" at bounding box center [463, 229] width 52 height 26
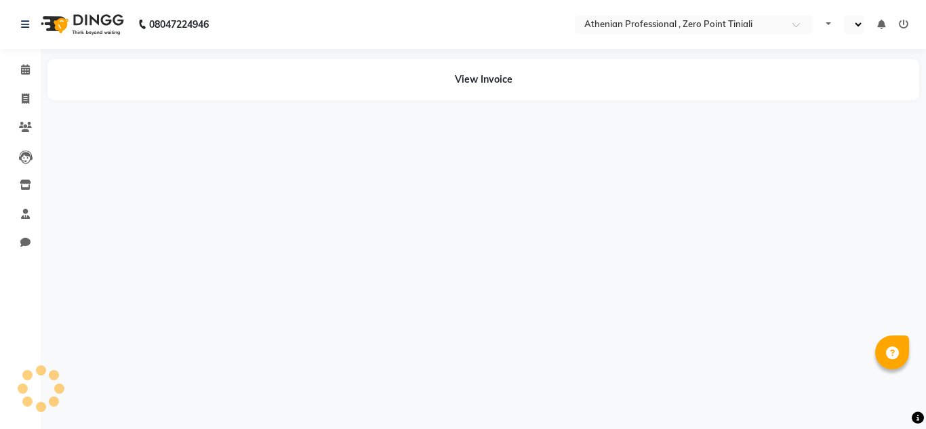
select select "en"
